Goal: Transaction & Acquisition: Purchase product/service

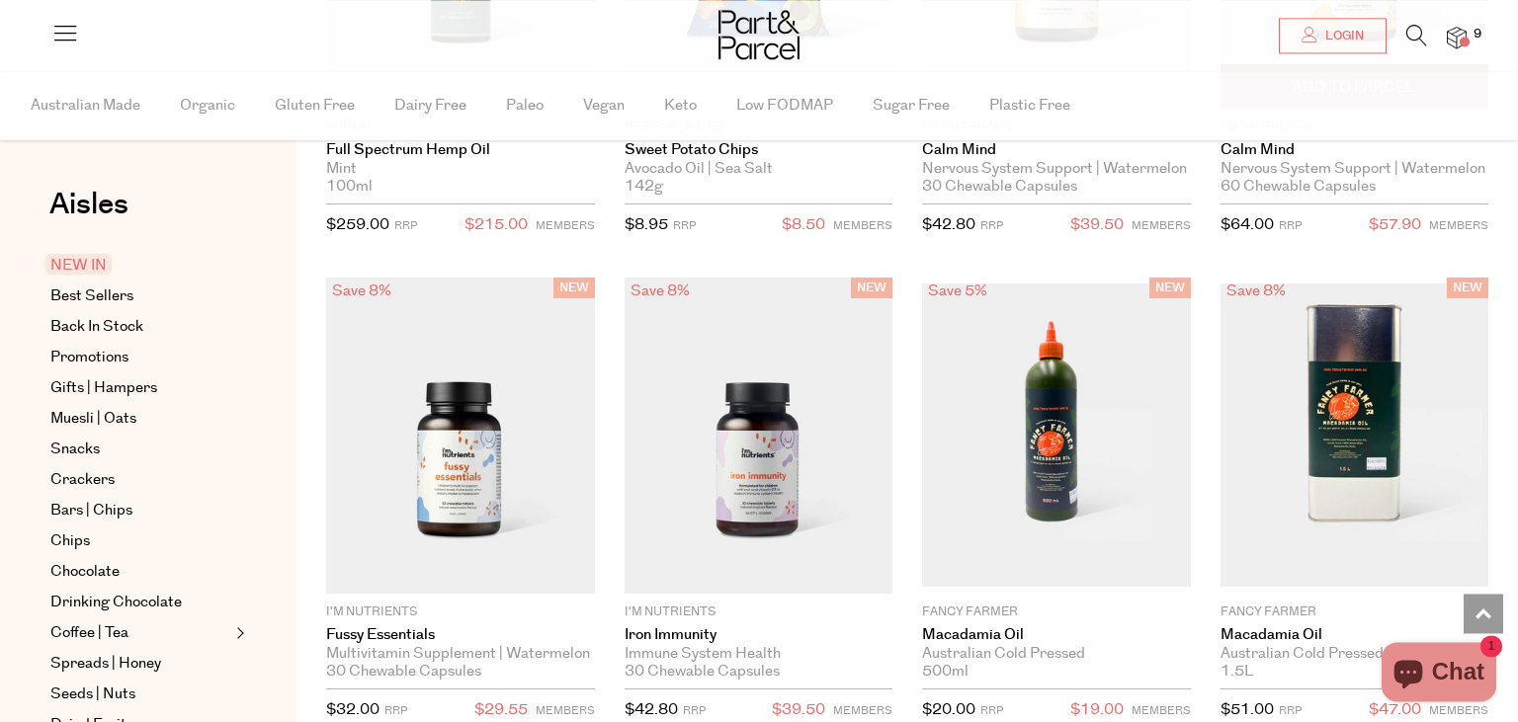
scroll to position [3443, 0]
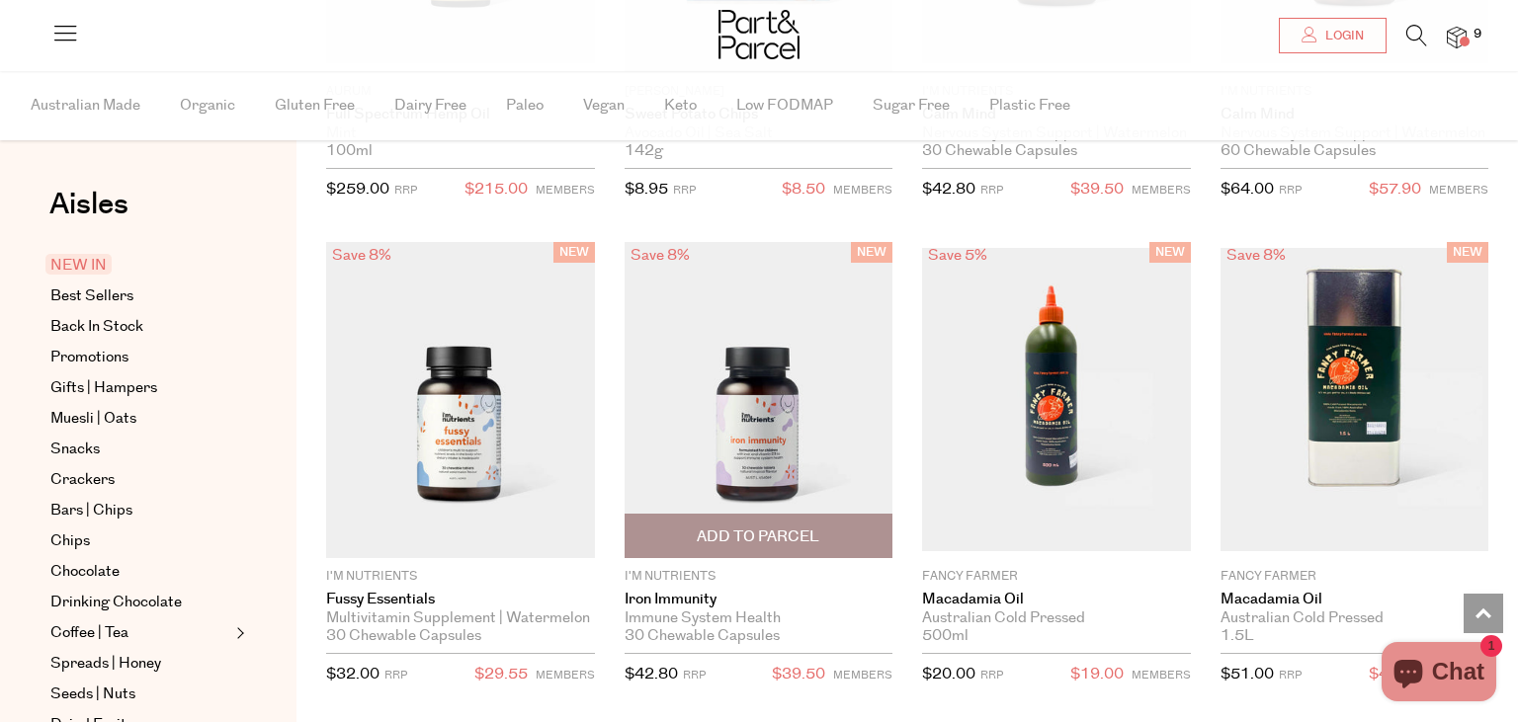
click at [753, 441] on img at bounding box center [759, 400] width 269 height 317
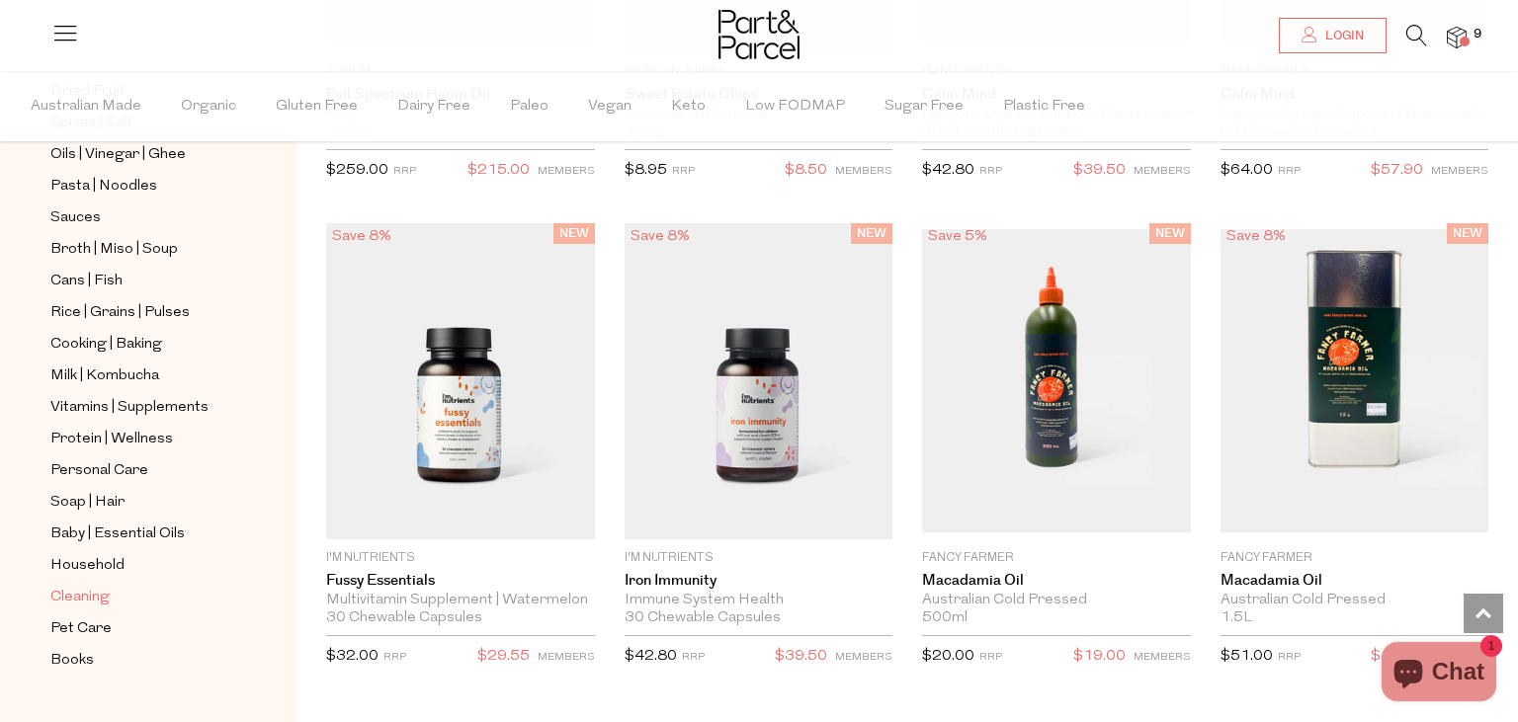
scroll to position [664, 0]
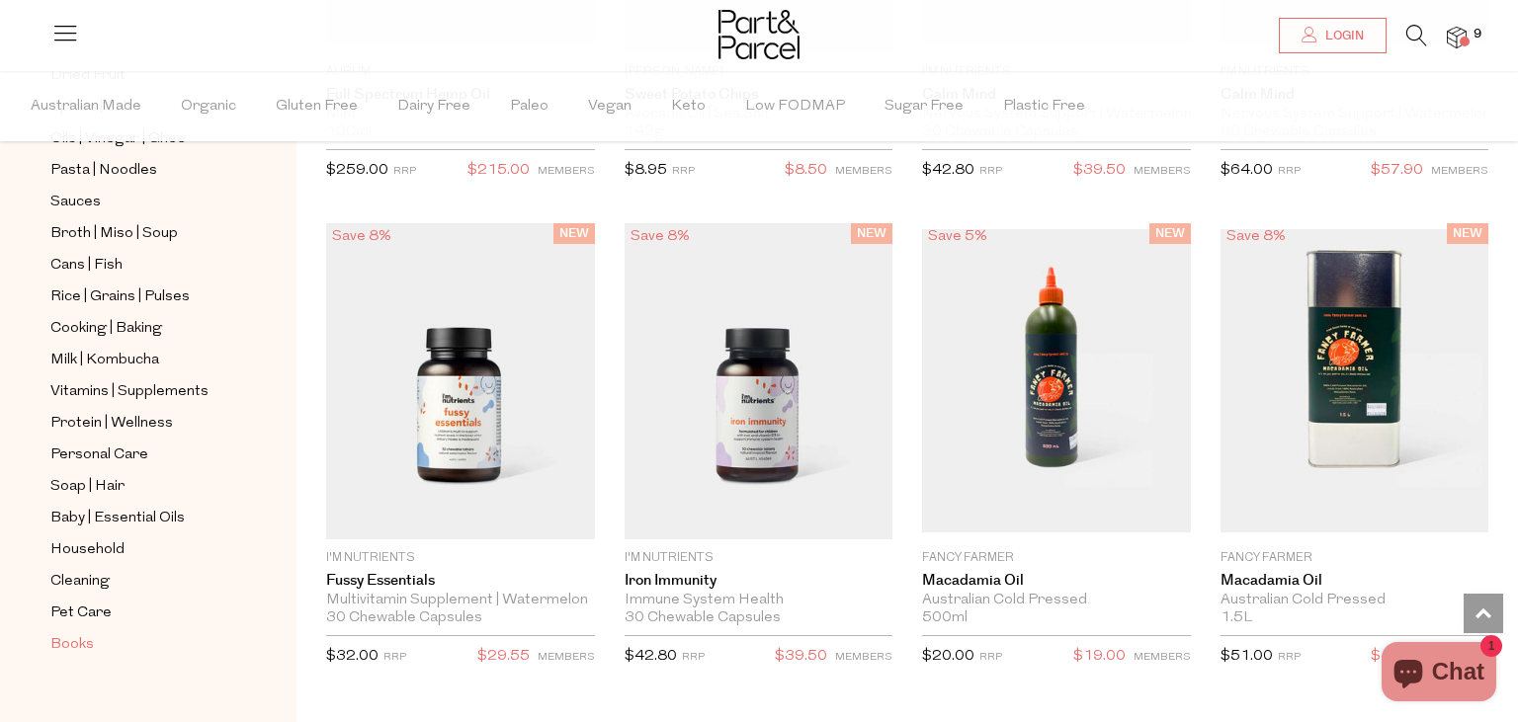
click at [68, 633] on span "Books" at bounding box center [71, 645] width 43 height 24
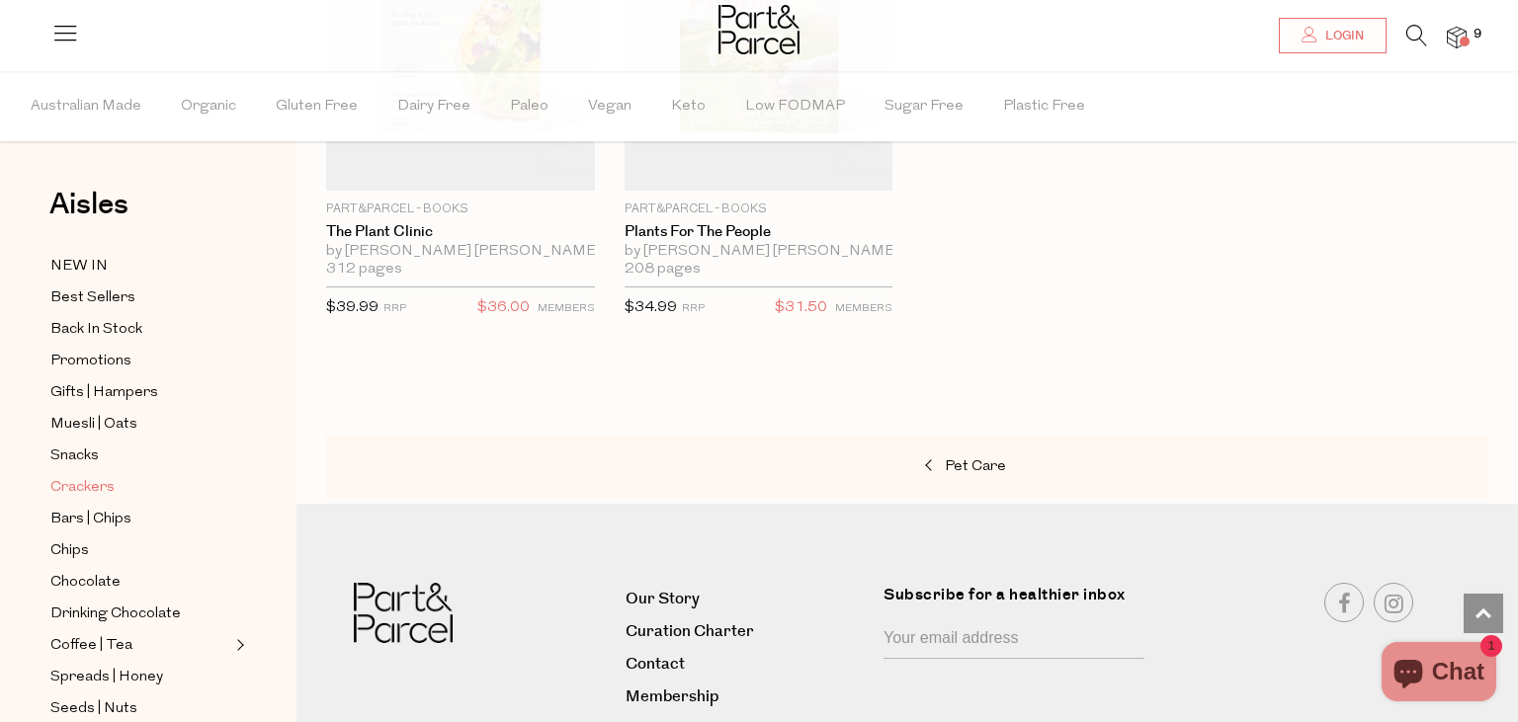
click at [77, 484] on span "Crackers" at bounding box center [82, 488] width 64 height 24
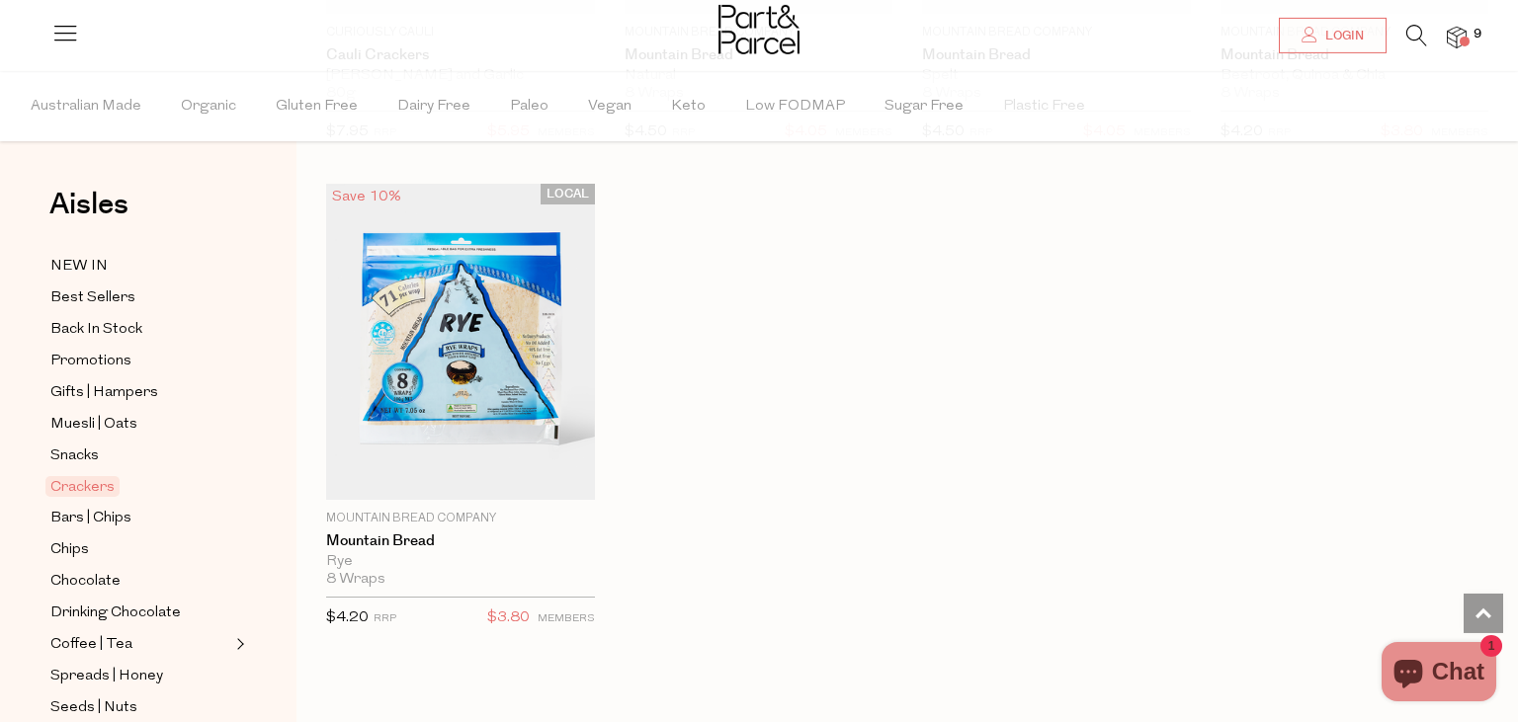
scroll to position [4487, 0]
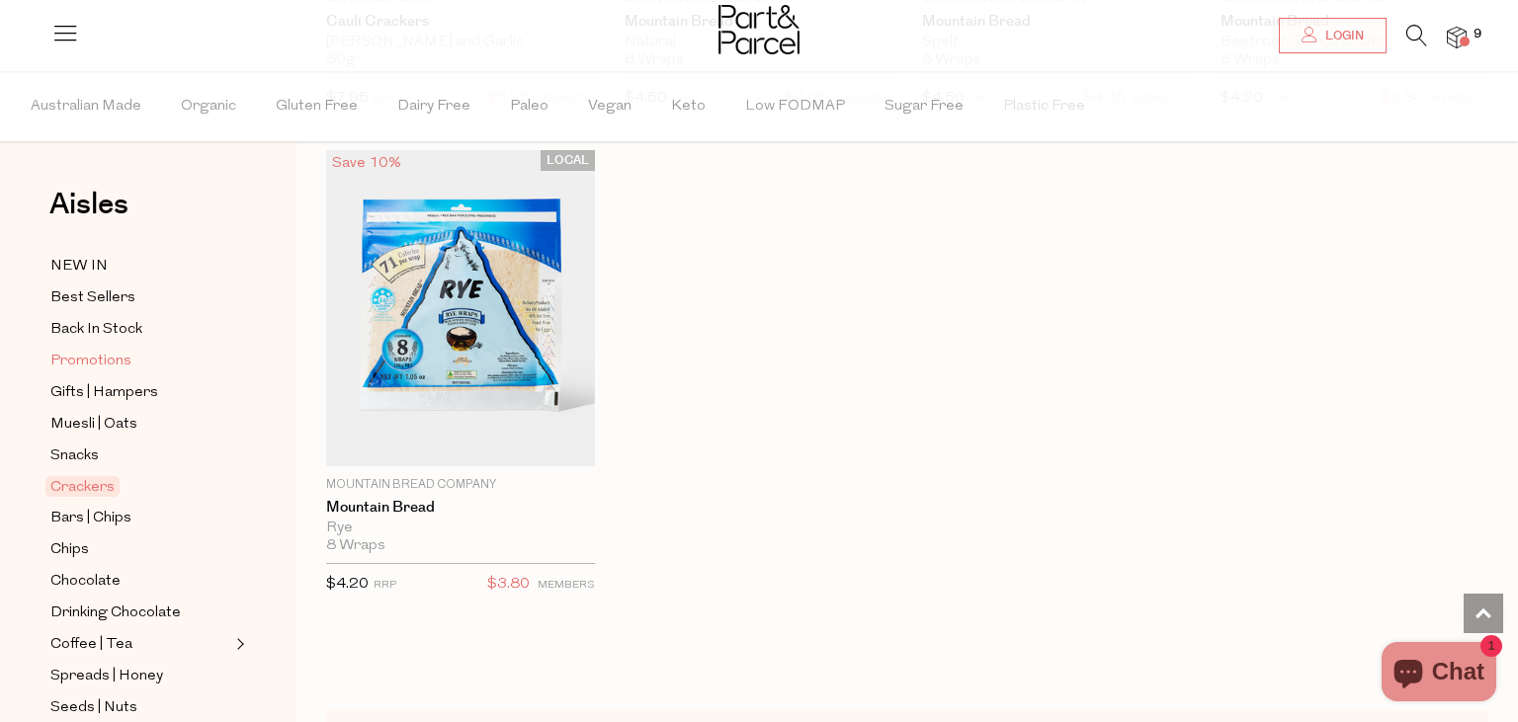
click at [88, 354] on span "Promotions" at bounding box center [90, 362] width 81 height 24
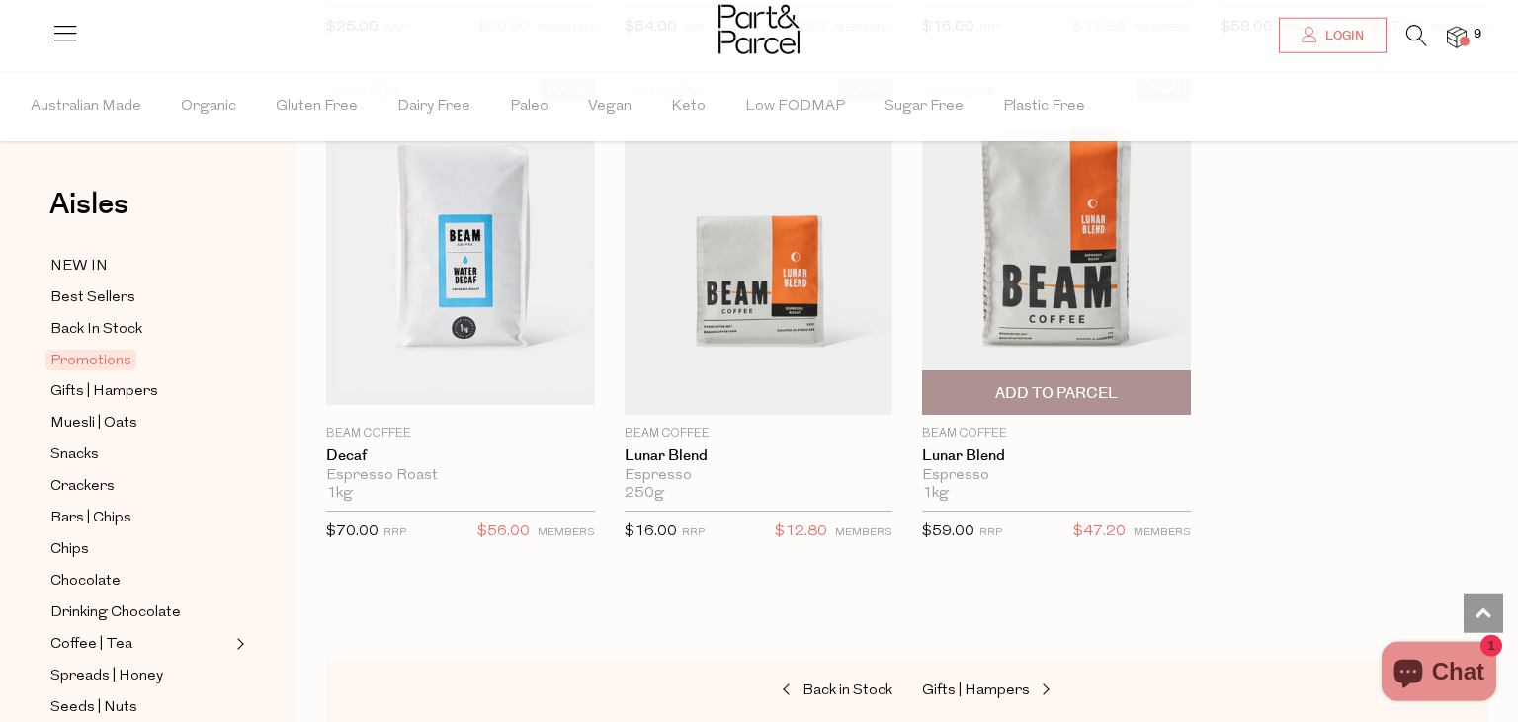
scroll to position [2399, 0]
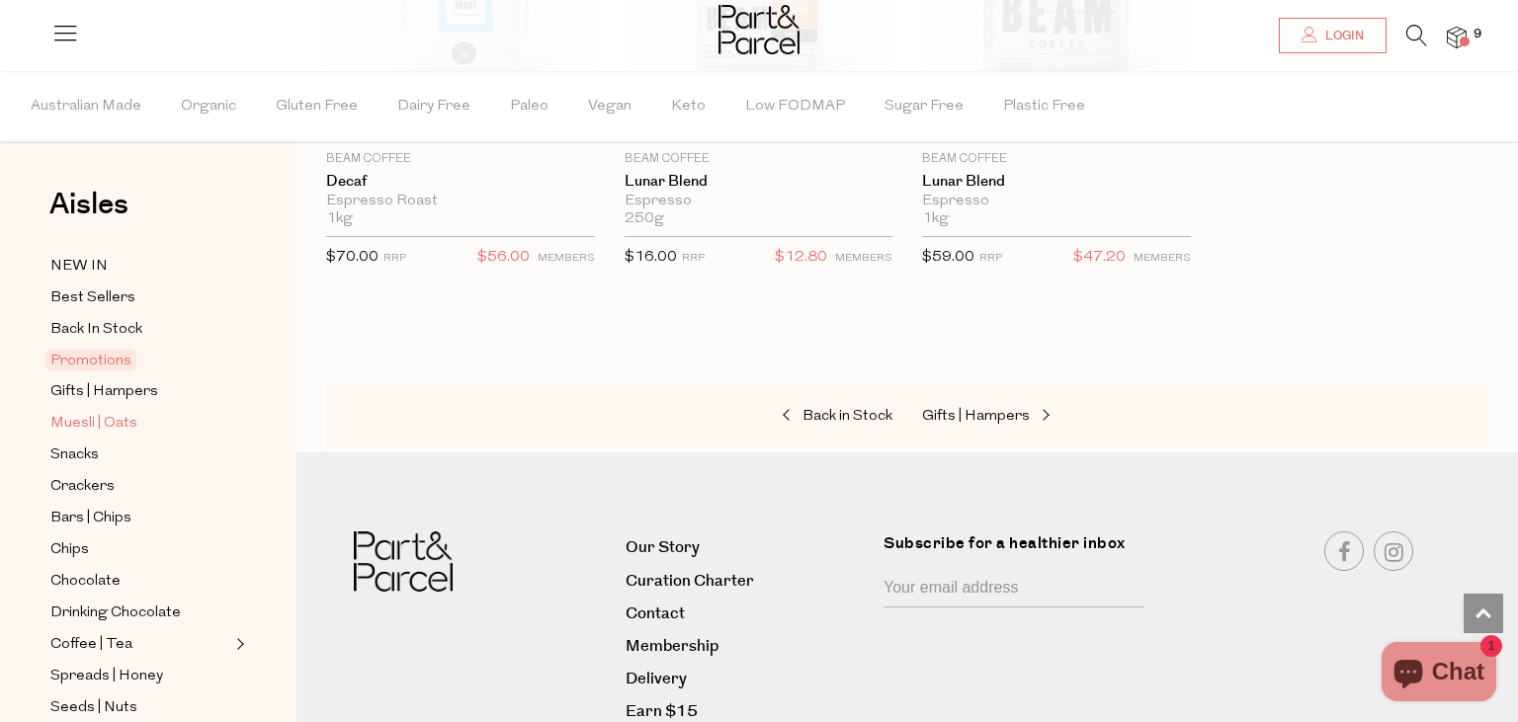
click at [86, 421] on span "Muesli | Oats" at bounding box center [93, 424] width 87 height 24
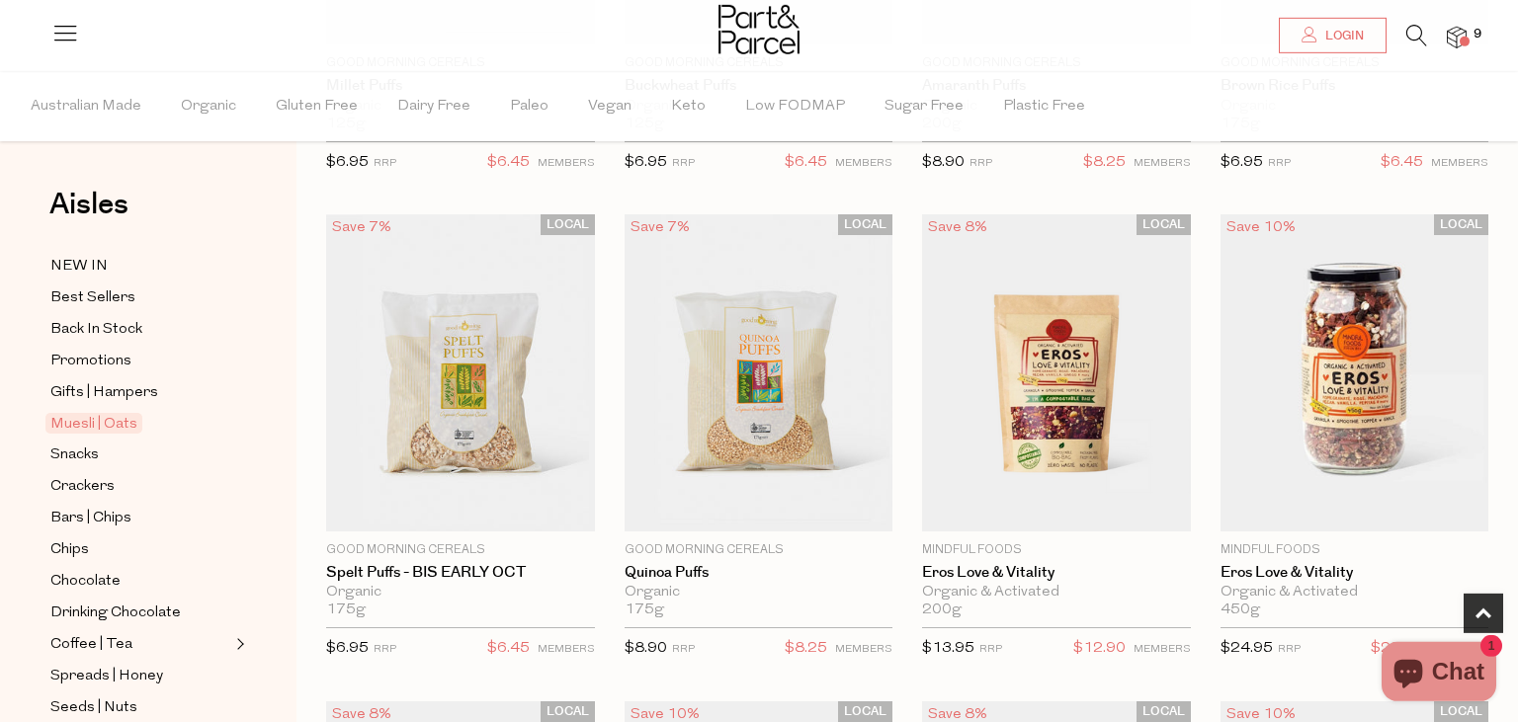
scroll to position [522, 0]
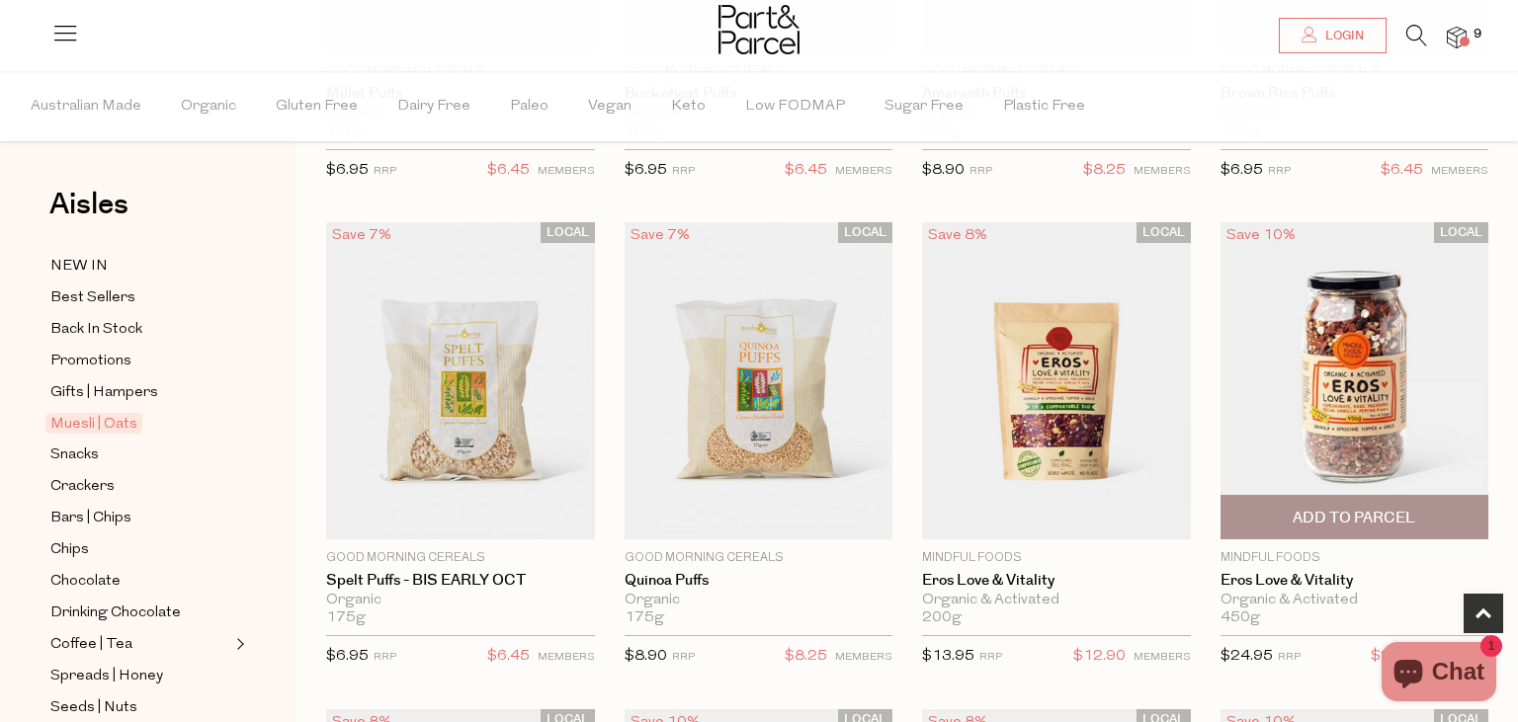
click at [1318, 334] on img at bounding box center [1354, 380] width 269 height 317
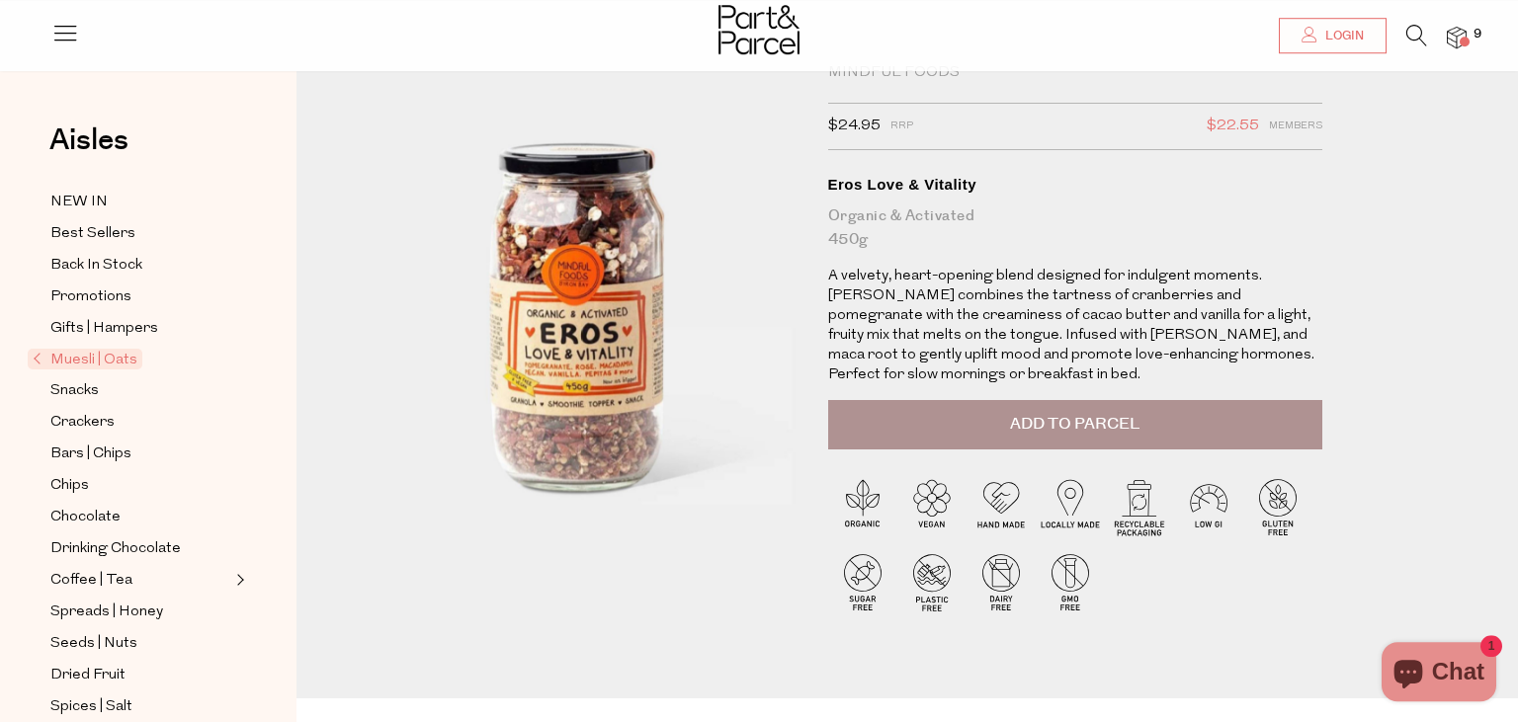
scroll to position [104, 0]
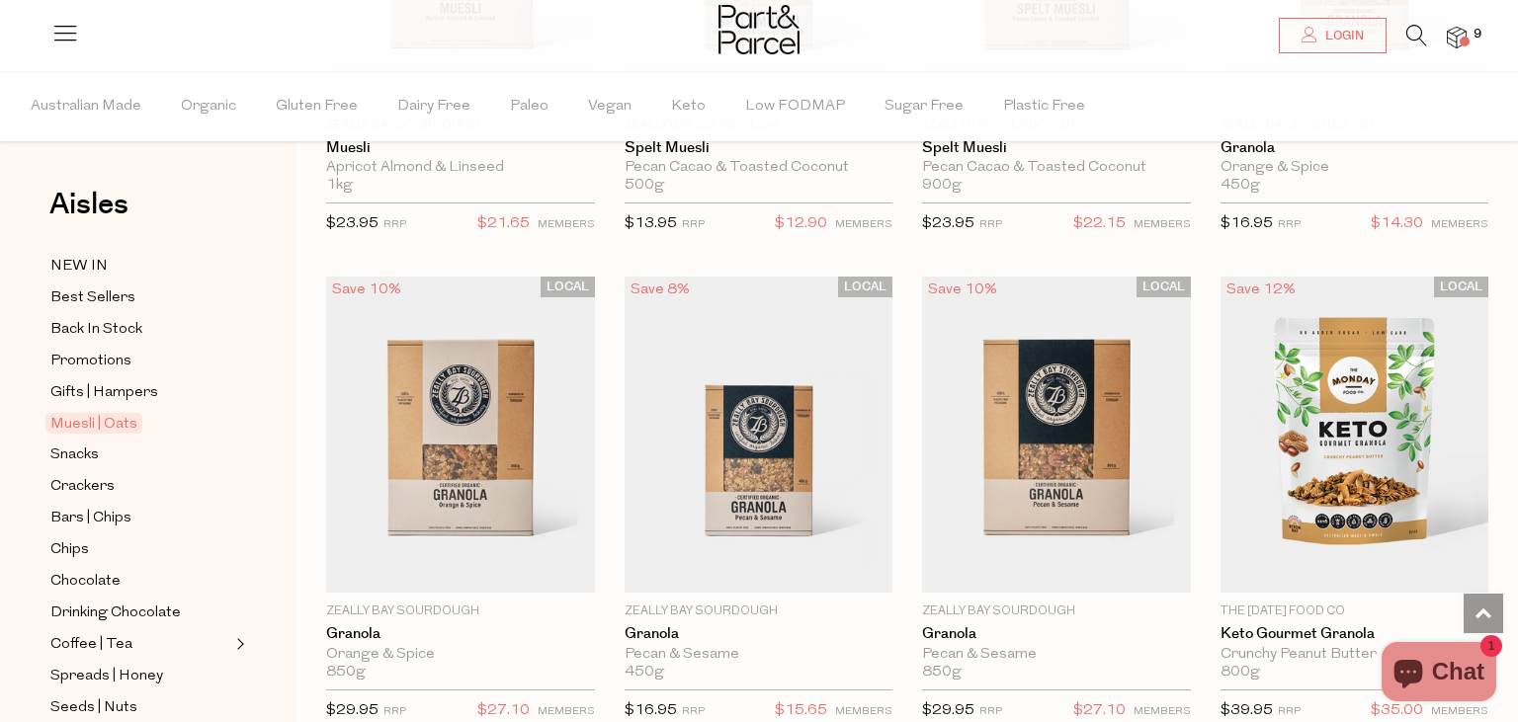
scroll to position [4016, 0]
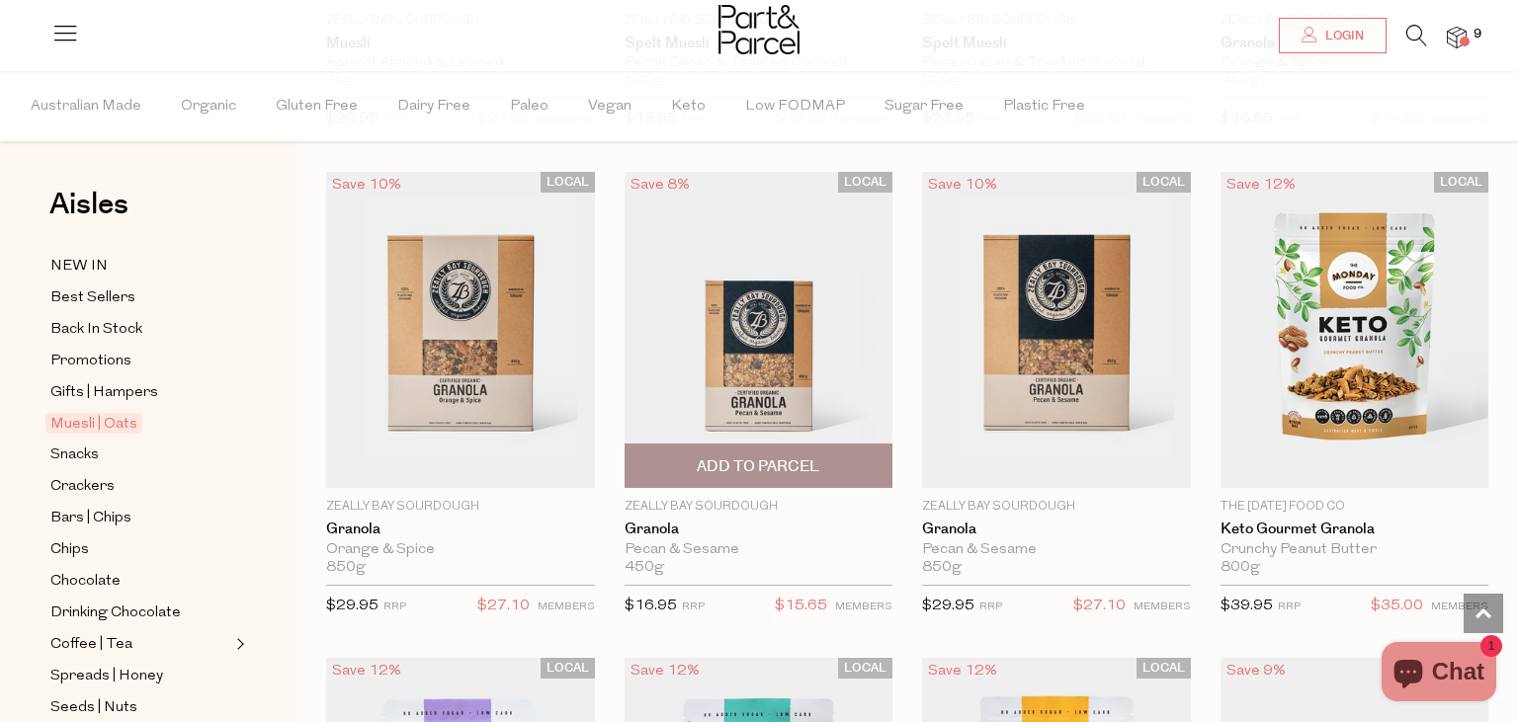
click at [765, 457] on span "Add To Parcel" at bounding box center [758, 467] width 123 height 21
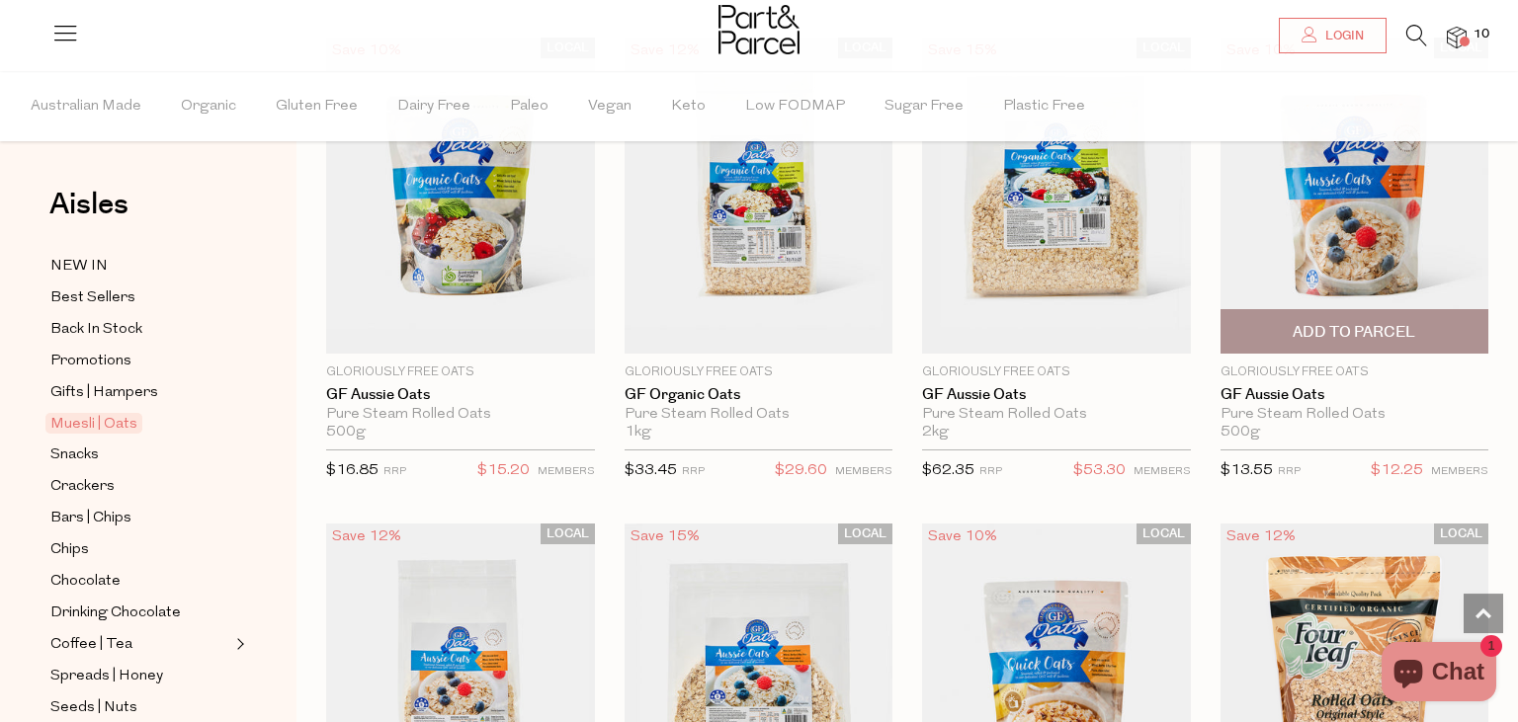
scroll to position [5373, 0]
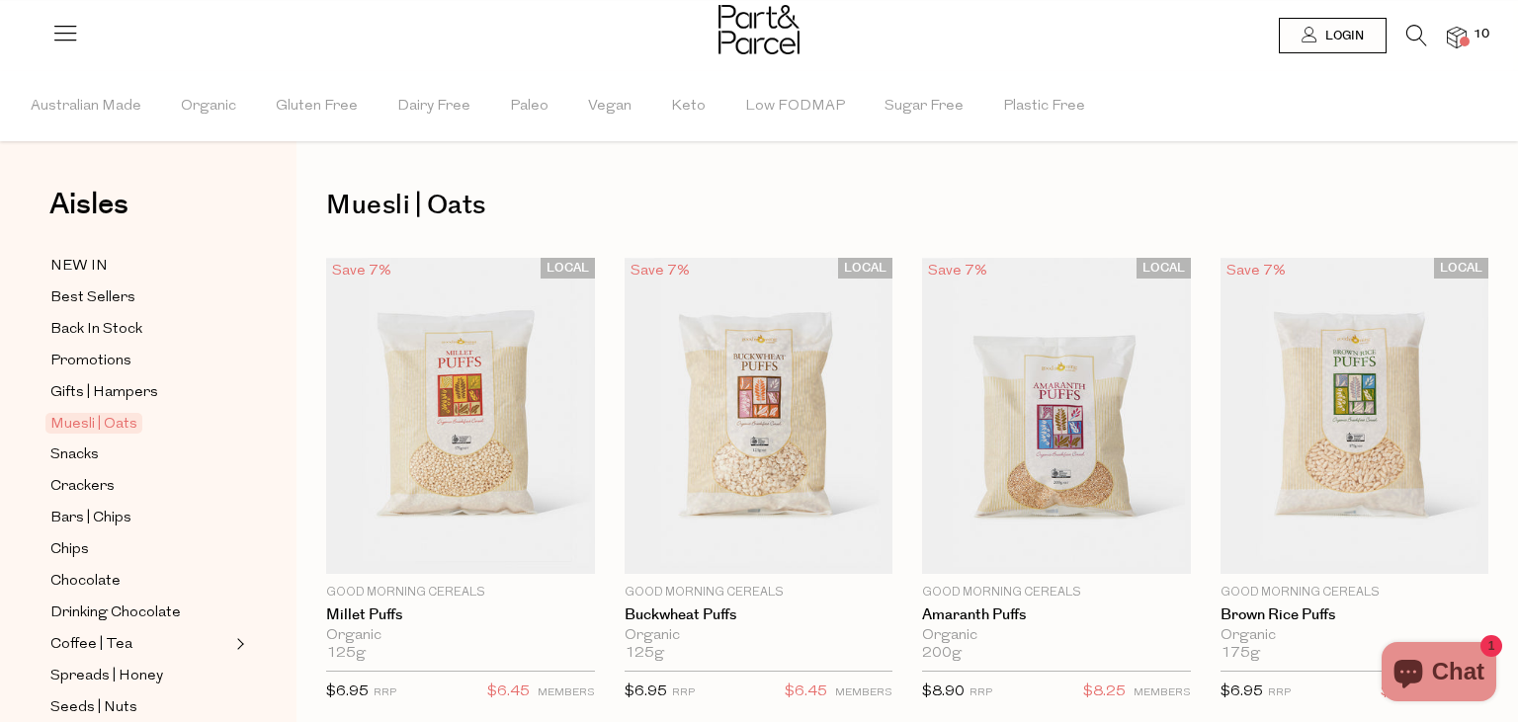
click at [1461, 34] on img at bounding box center [1457, 38] width 20 height 23
